Goal: Task Accomplishment & Management: Use online tool/utility

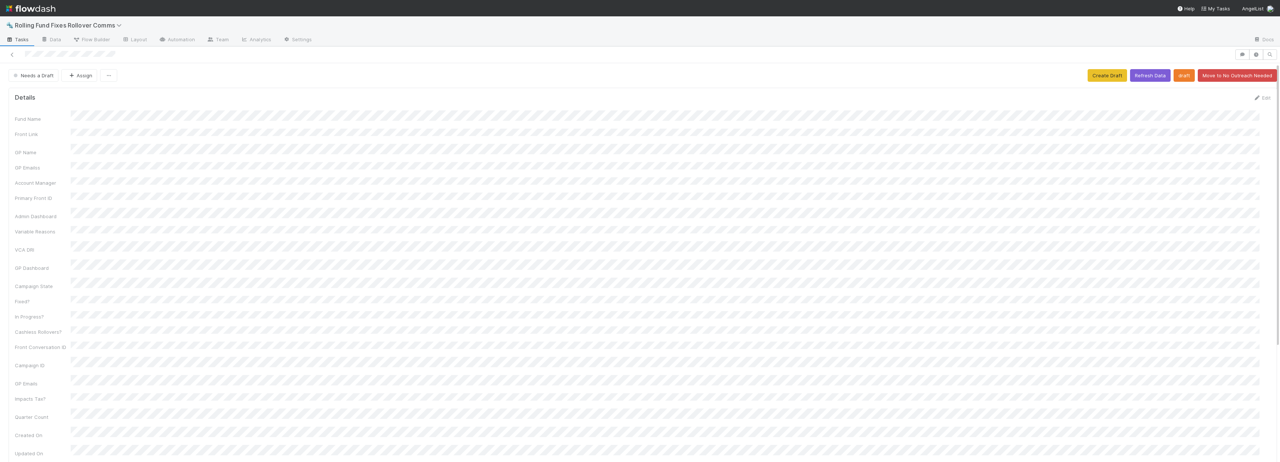
click at [7, 53] on div at bounding box center [617, 54] width 1228 height 10
click at [12, 55] on icon at bounding box center [12, 54] width 7 height 5
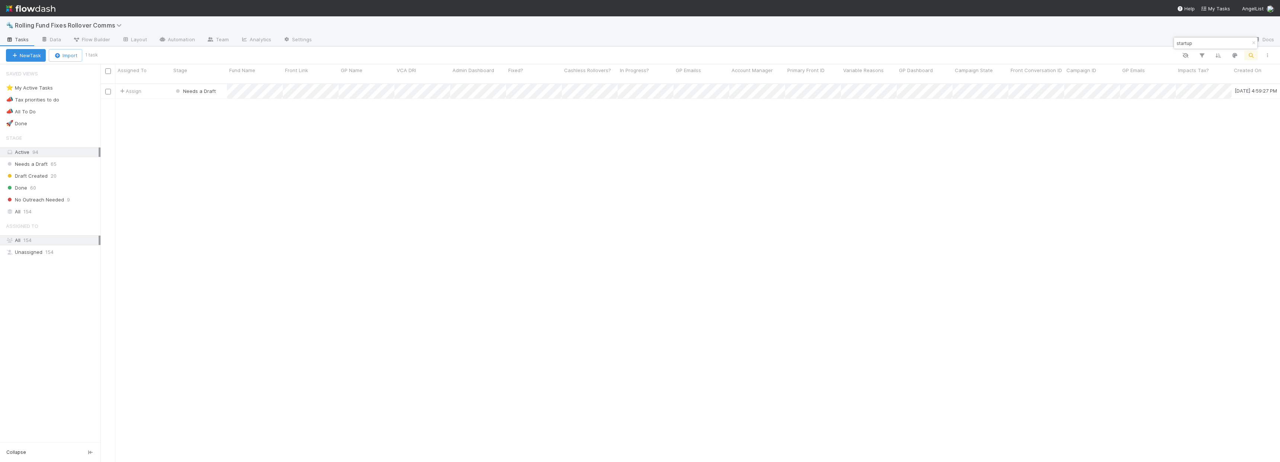
scroll to position [379, 1174]
click at [1187, 42] on input "startup" at bounding box center [1212, 43] width 74 height 9
type input "[PERSON_NAME]"
click at [152, 87] on div "Assign" at bounding box center [143, 91] width 56 height 15
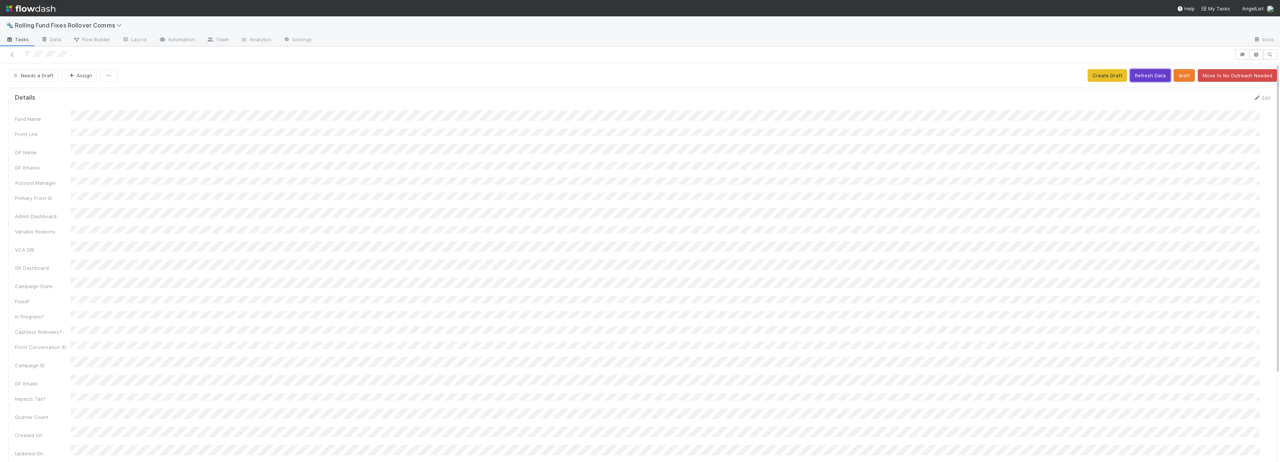
click at [1130, 77] on button "Refresh Data" at bounding box center [1150, 75] width 41 height 13
